Goal: Task Accomplishment & Management: Use online tool/utility

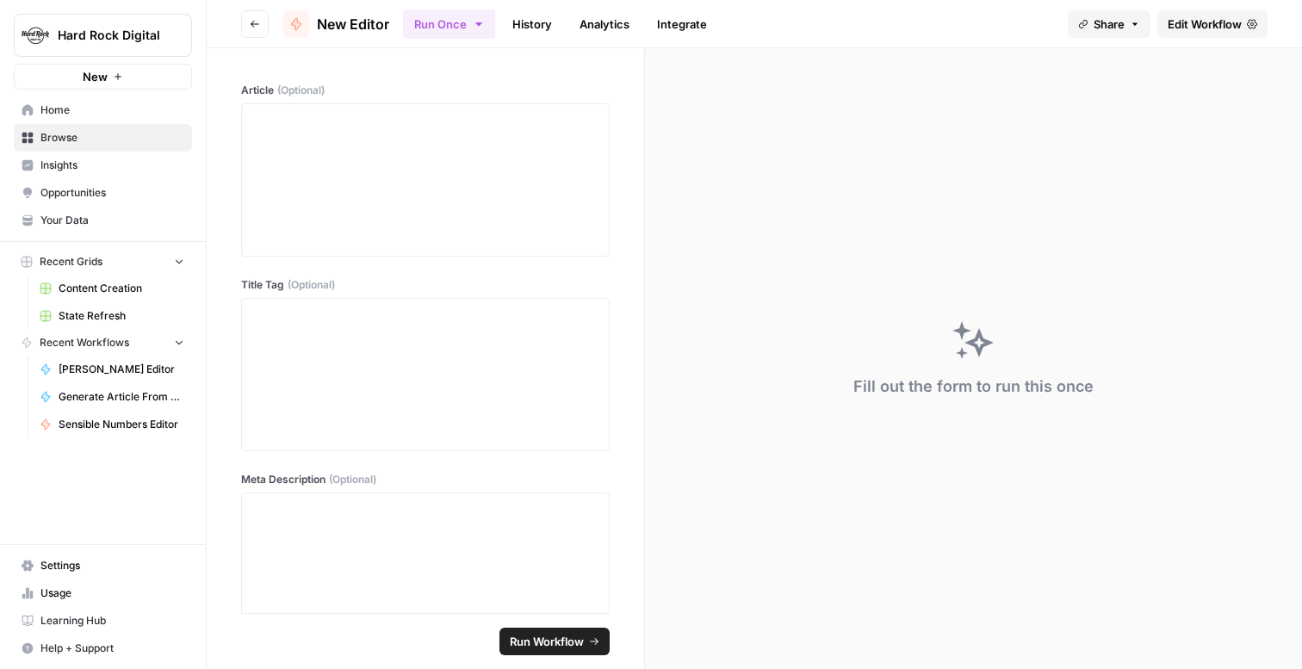
click at [91, 314] on span "State Refresh" at bounding box center [122, 315] width 126 height 15
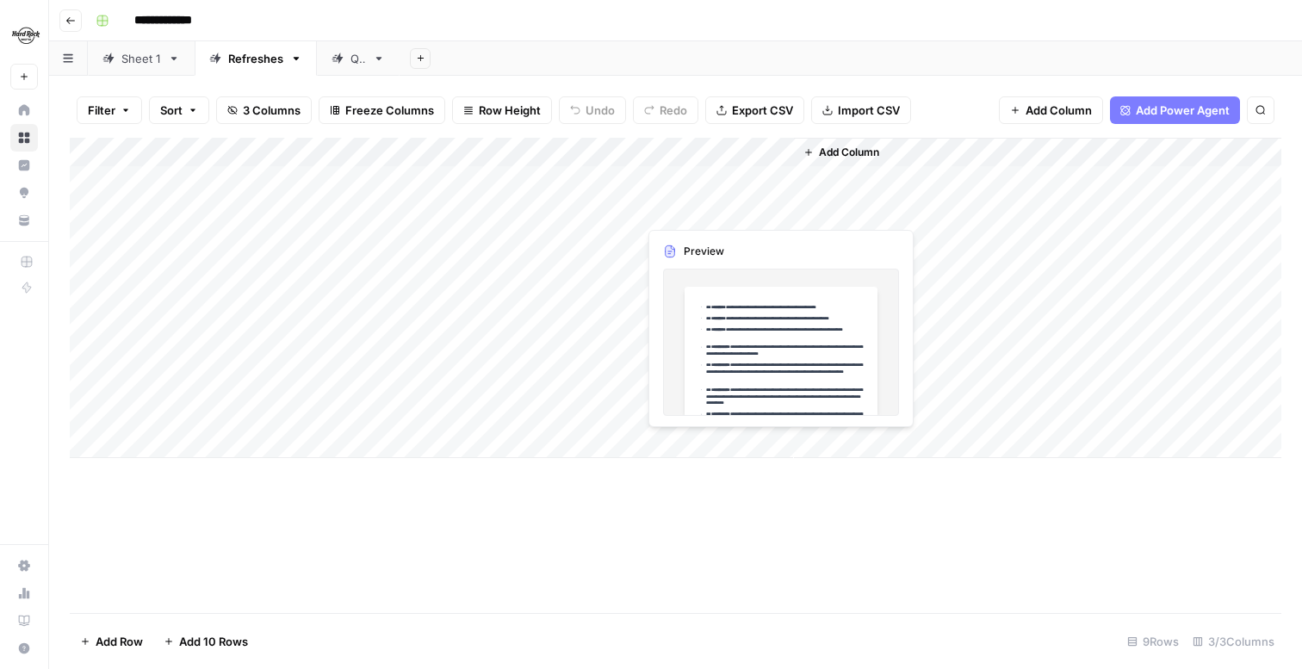
click at [708, 214] on div "Add Column" at bounding box center [675, 298] width 1211 height 320
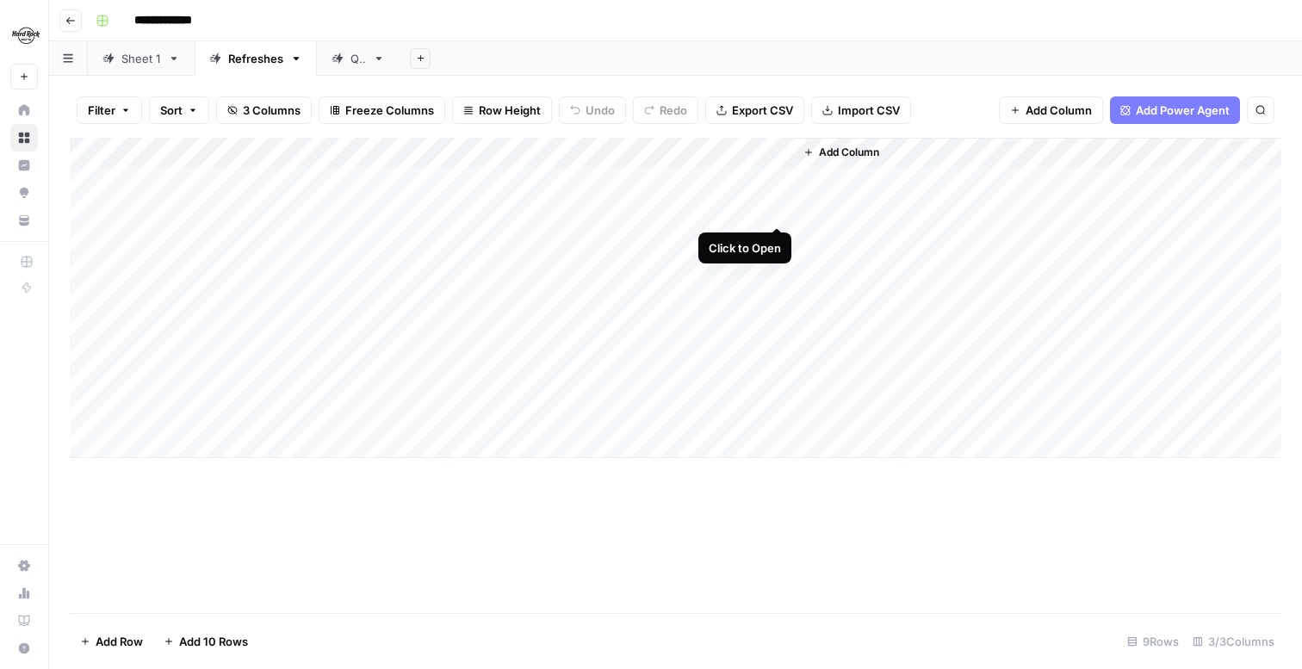
click at [783, 205] on div "Add Column" at bounding box center [675, 298] width 1211 height 320
